Goal: Task Accomplishment & Management: Manage account settings

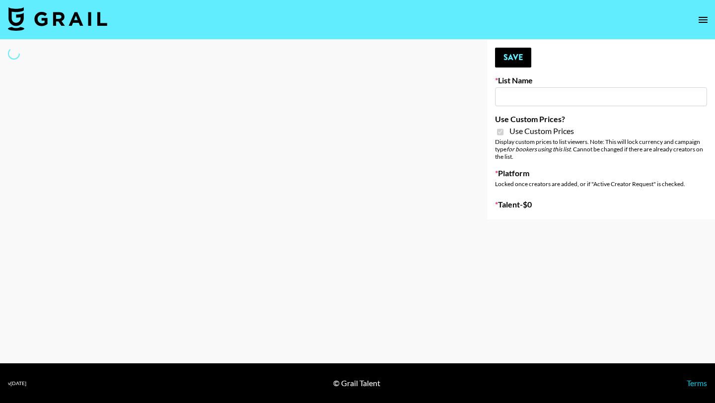
type input "Grace Club"
checkbox input "true"
select select "Brand"
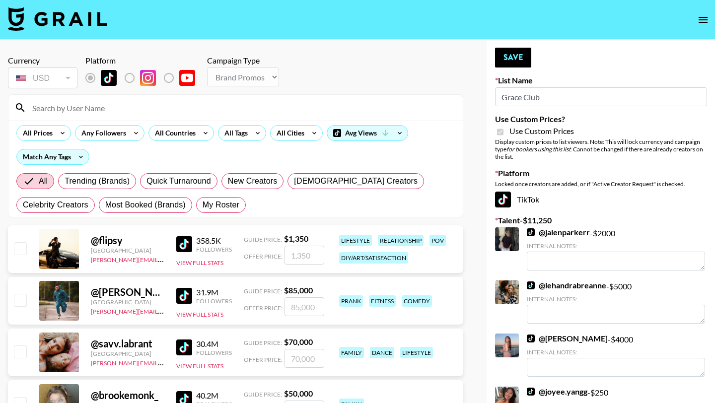
scroll to position [23, 0]
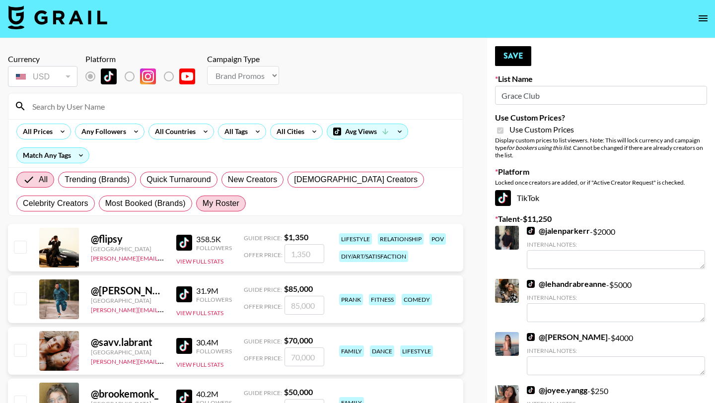
click at [226, 198] on span "My Roster" at bounding box center [221, 204] width 37 height 12
click at [203, 204] on input "My Roster" at bounding box center [203, 204] width 0 height 0
radio input "true"
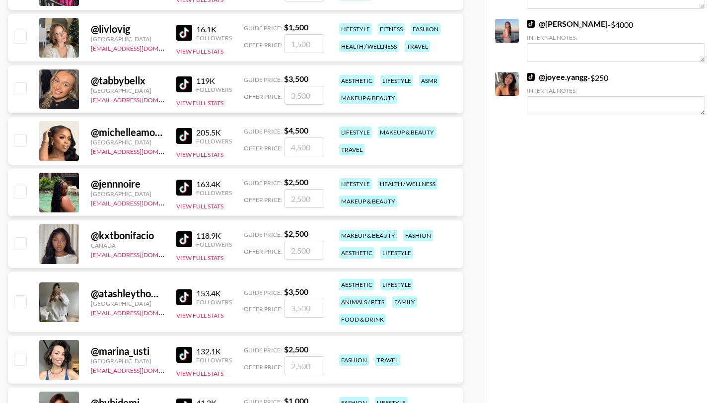
scroll to position [350, 0]
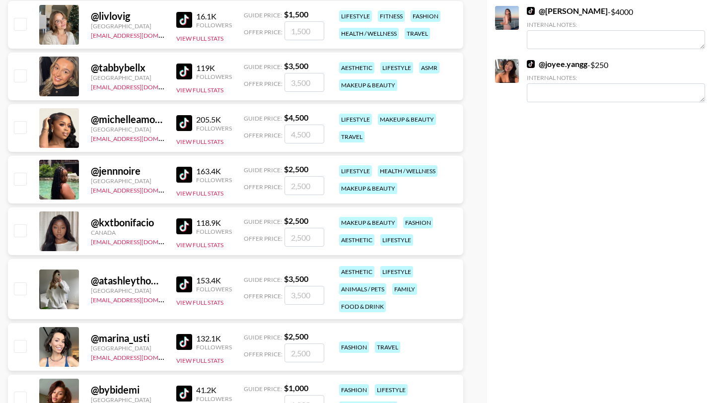
click at [20, 121] on input "checkbox" at bounding box center [20, 127] width 12 height 12
checkbox input "true"
type input "4500"
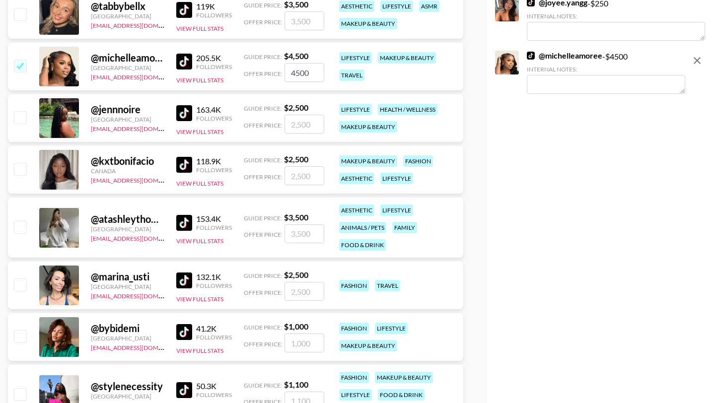
scroll to position [421, 0]
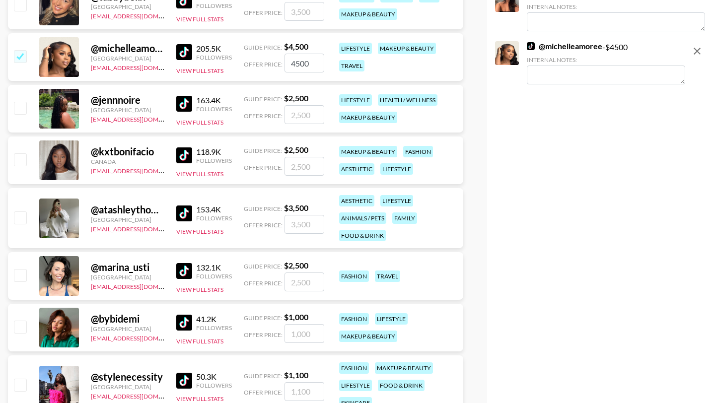
click at [18, 102] on input "checkbox" at bounding box center [20, 108] width 12 height 12
checkbox input "true"
type input "2500"
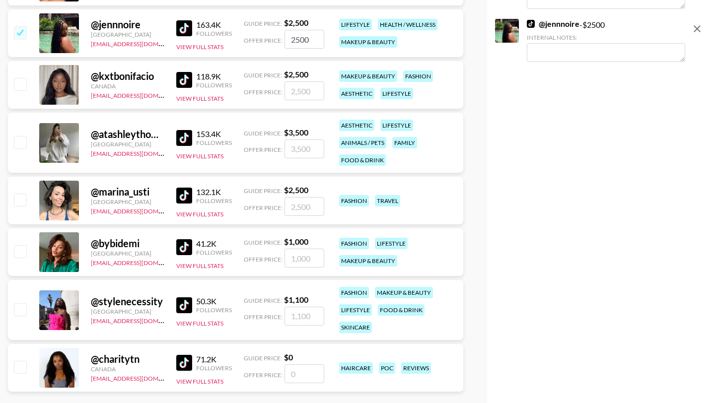
scroll to position [497, 0]
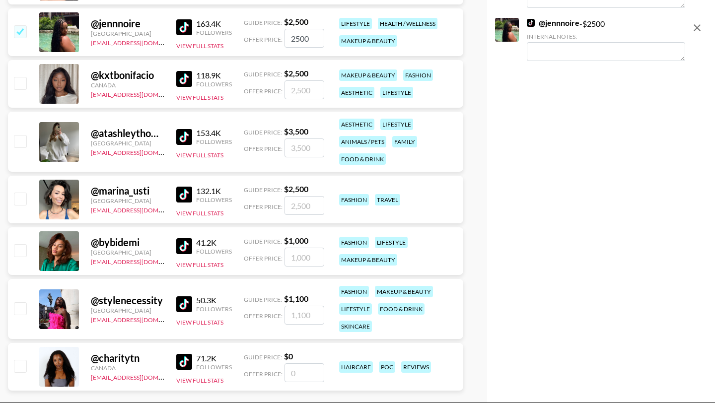
click at [18, 193] on input "checkbox" at bounding box center [20, 199] width 12 height 12
checkbox input "true"
type input "2500"
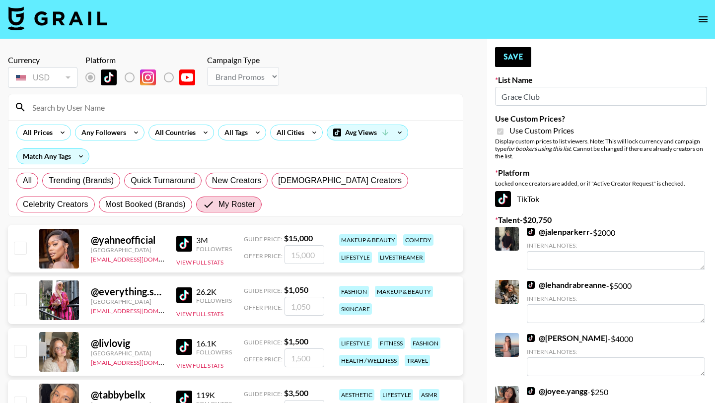
scroll to position [0, 0]
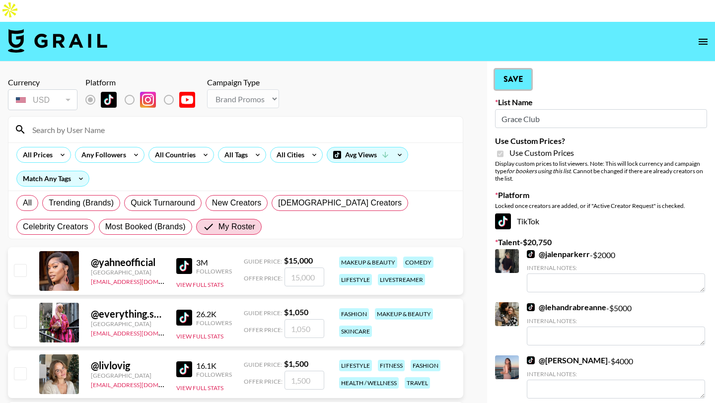
click at [521, 70] on button "Save" at bounding box center [513, 80] width 36 height 20
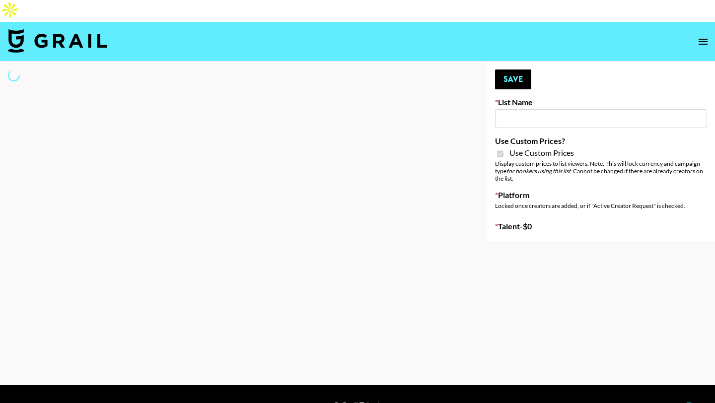
type input "Anker Home"
checkbox input "true"
select select "Brand"
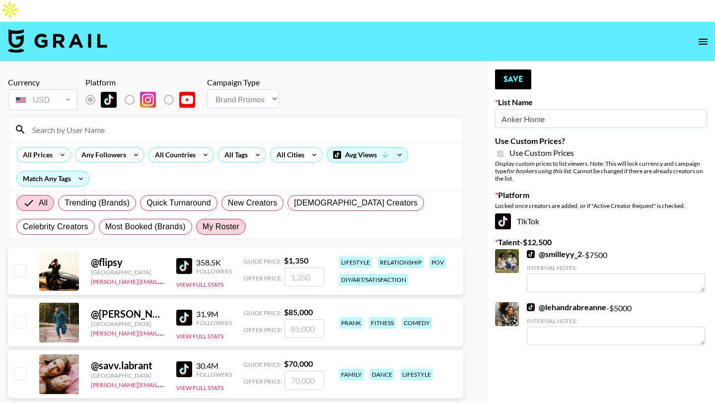
click at [224, 221] on span "My Roster" at bounding box center [221, 227] width 37 height 12
click at [203, 227] on input "My Roster" at bounding box center [203, 227] width 0 height 0
radio input "true"
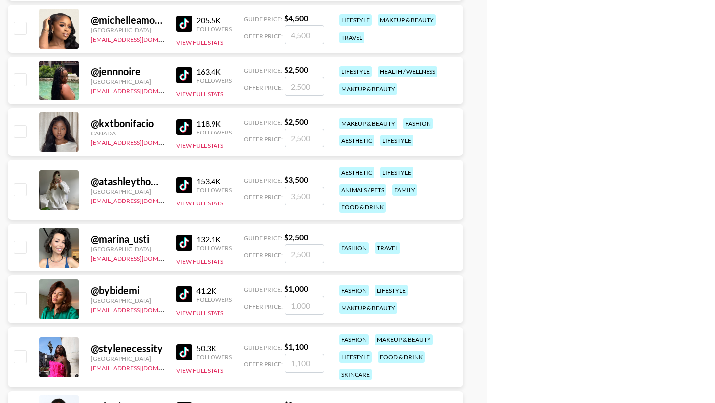
scroll to position [447, 0]
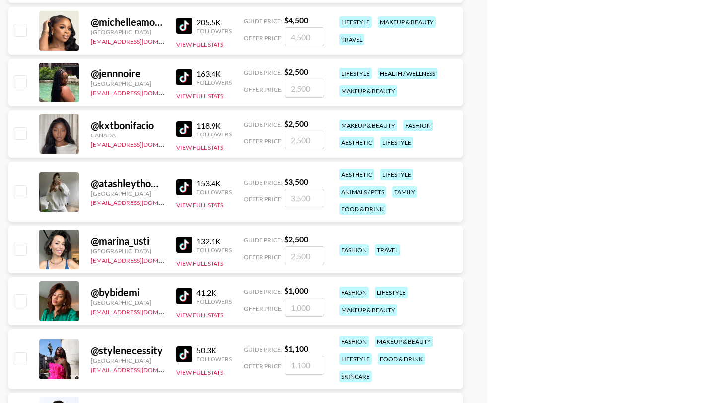
click at [18, 185] on input "checkbox" at bounding box center [20, 191] width 12 height 12
checkbox input "true"
type input "3500"
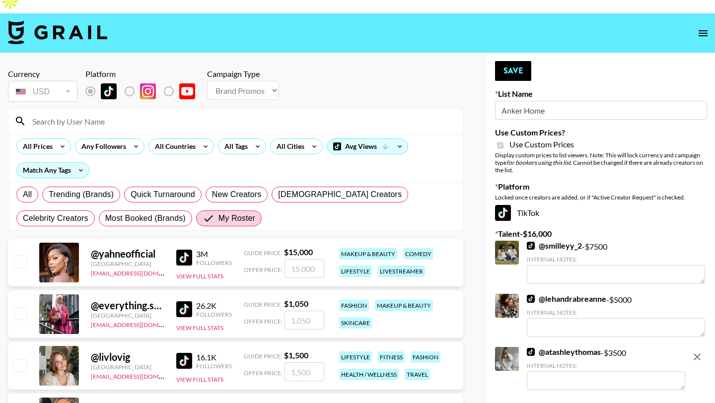
scroll to position [0, 0]
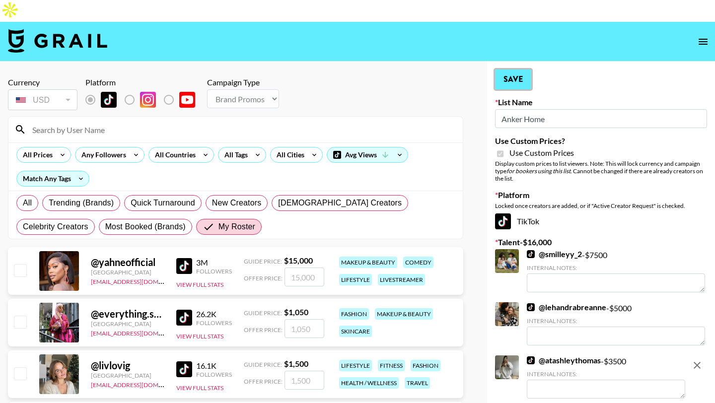
click at [512, 70] on button "Save" at bounding box center [513, 80] width 36 height 20
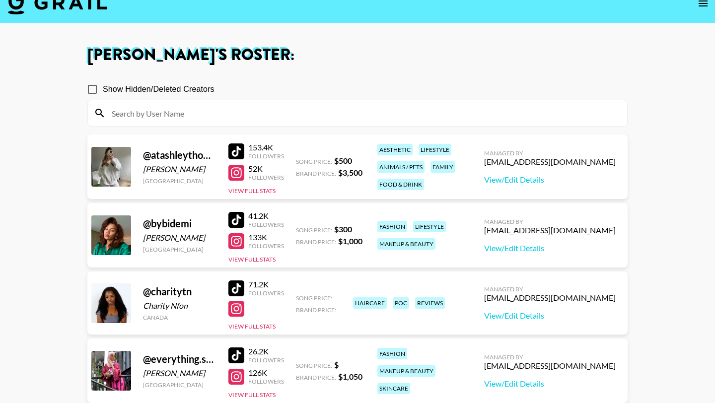
scroll to position [49, 0]
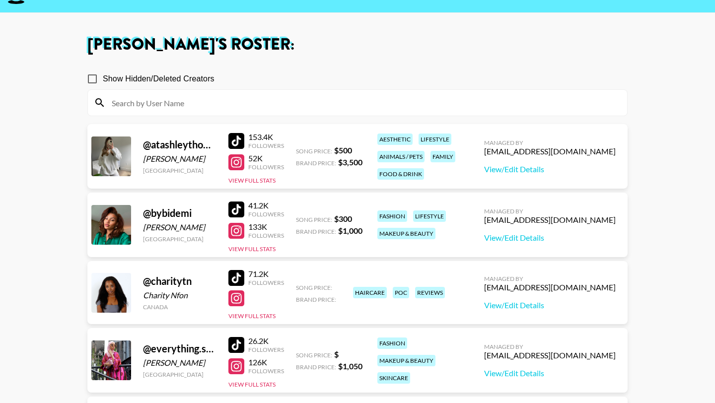
click at [236, 270] on div at bounding box center [237, 278] width 16 height 16
